Goal: Navigation & Orientation: Understand site structure

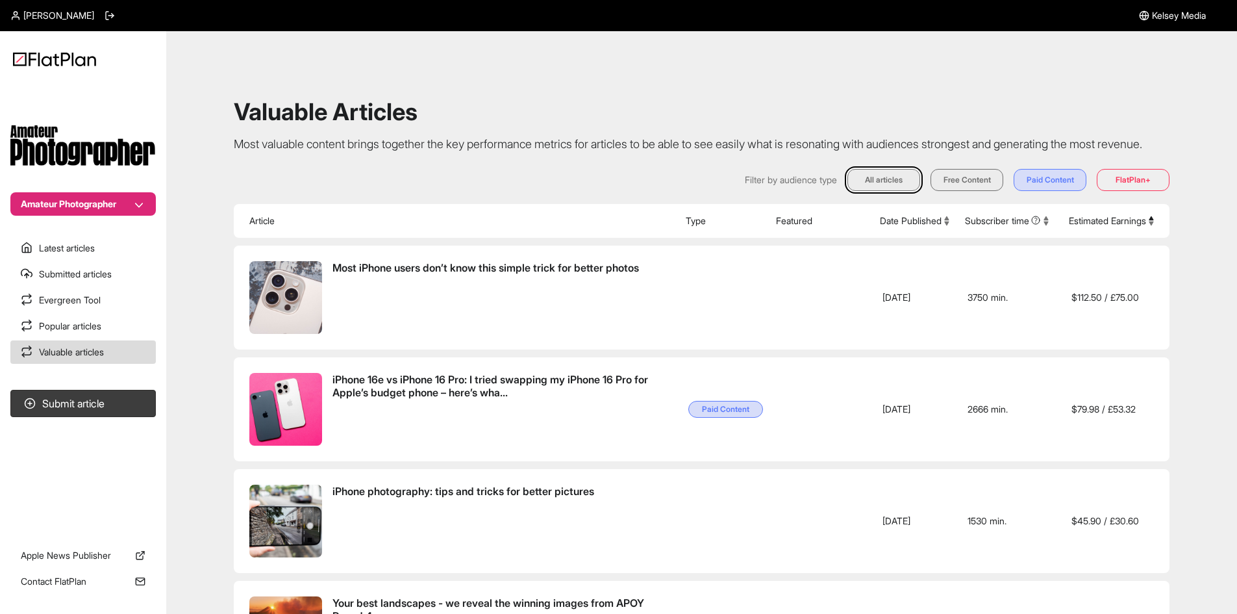
click at [64, 18] on span "[PERSON_NAME]" at bounding box center [58, 15] width 71 height 13
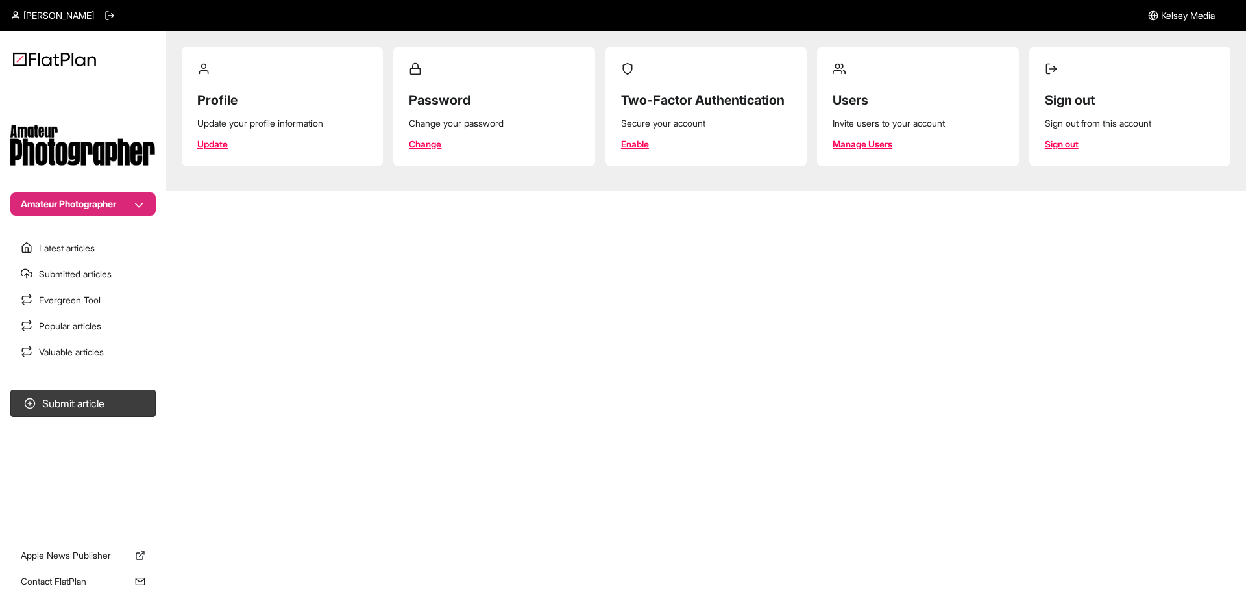
click at [842, 142] on link "Manage Users" at bounding box center [863, 144] width 60 height 13
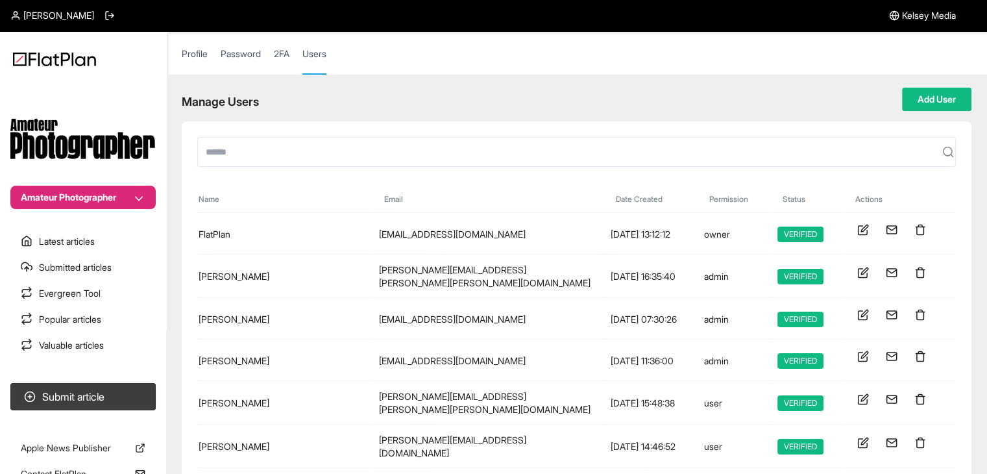
click at [133, 192] on button "Amateur Photographer" at bounding box center [82, 197] width 145 height 23
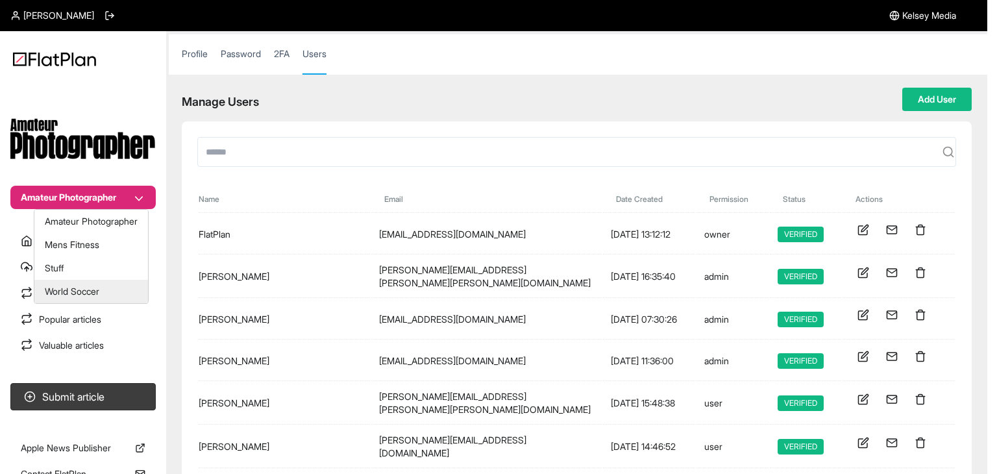
click at [105, 291] on button "World Soccer" at bounding box center [91, 291] width 114 height 23
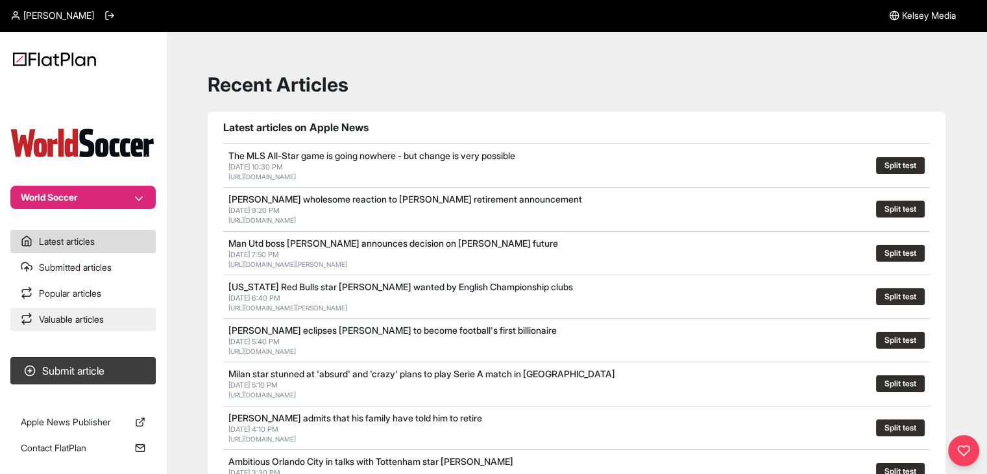
click at [118, 321] on link "Valuable articles" at bounding box center [82, 319] width 145 height 23
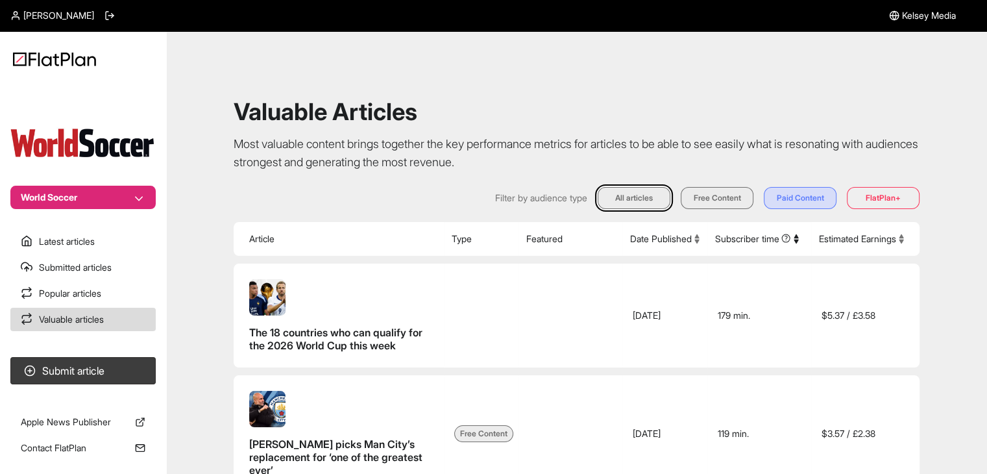
click at [878, 237] on button "Estimated Earnings" at bounding box center [861, 238] width 85 height 13
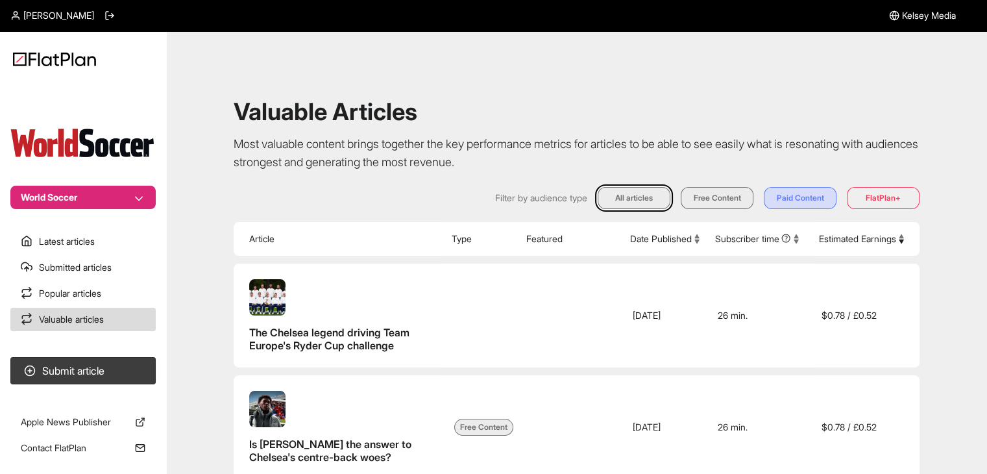
click at [878, 237] on button "Estimated Earnings" at bounding box center [861, 238] width 85 height 13
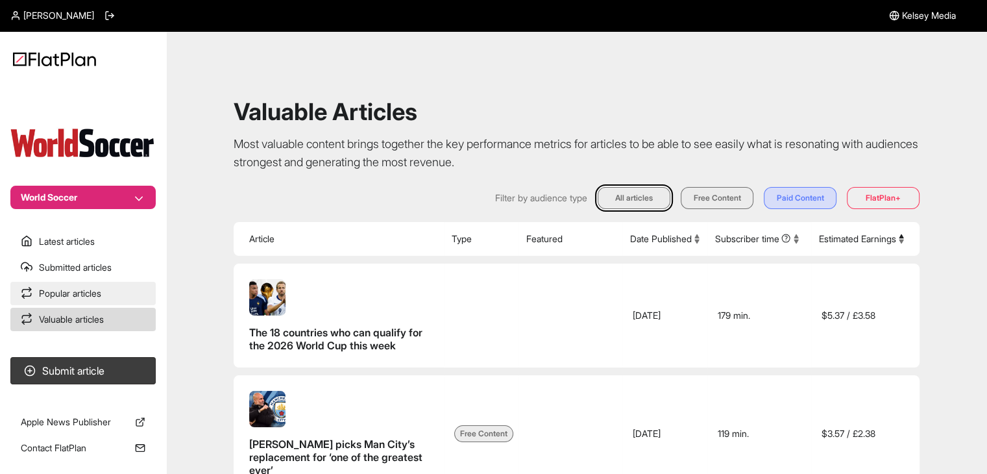
click at [144, 299] on link "Popular articles" at bounding box center [82, 293] width 145 height 23
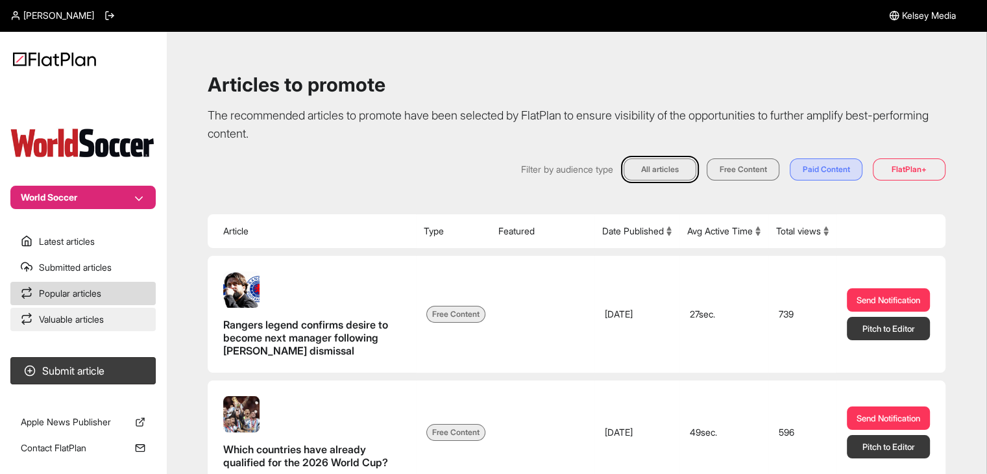
click at [75, 323] on link "Valuable articles" at bounding box center [82, 319] width 145 height 23
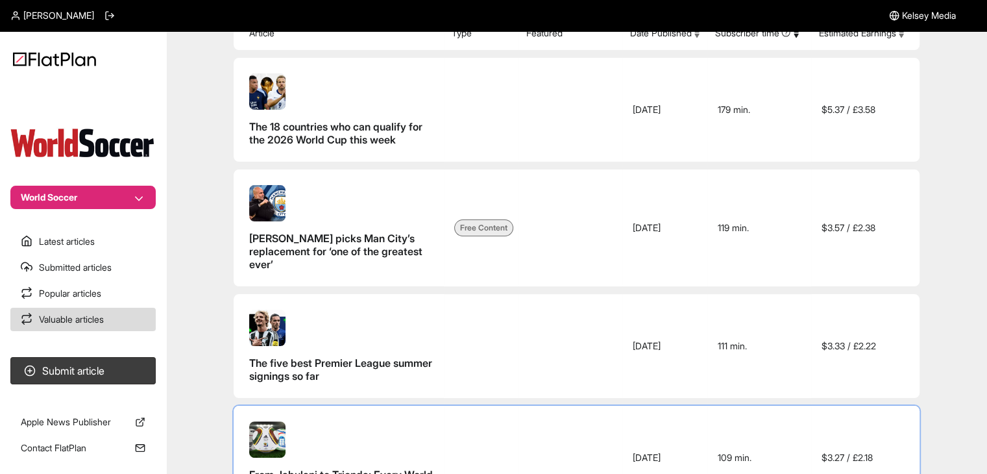
scroll to position [325, 0]
